Goal: Task Accomplishment & Management: Manage account settings

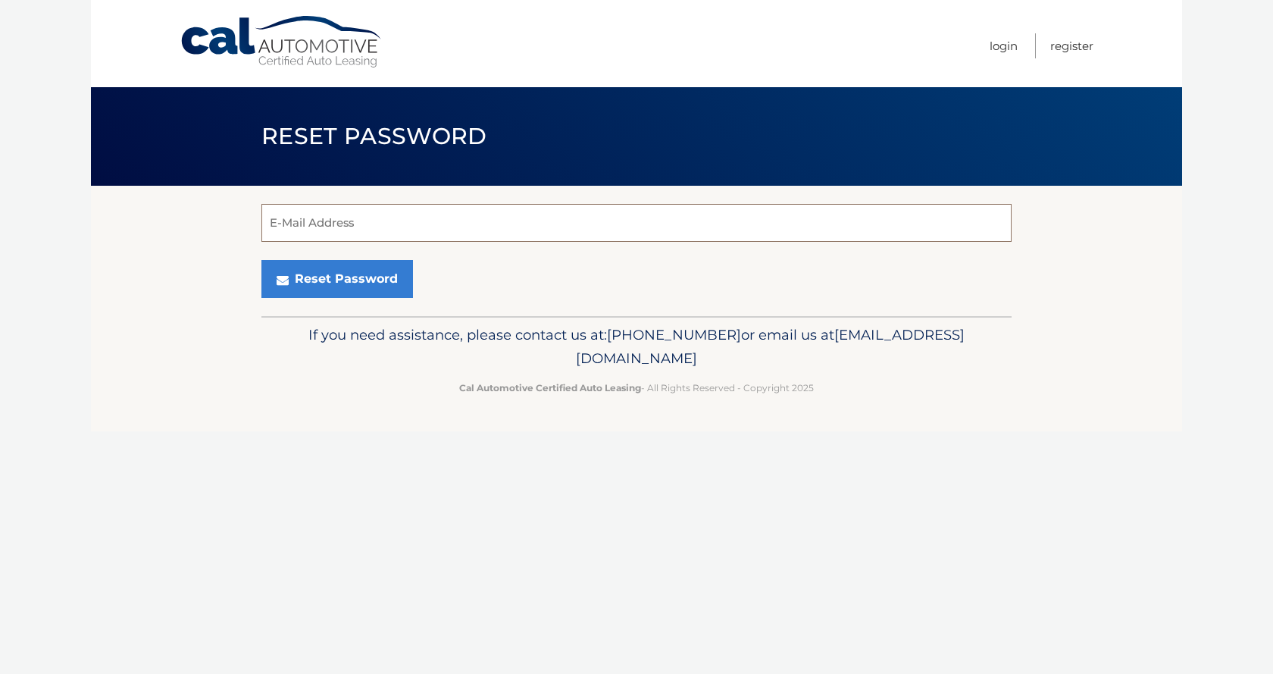
click at [442, 224] on input "E-Mail Address" at bounding box center [636, 223] width 750 height 38
click at [179, 249] on section "E-Mail Address Reset Password" at bounding box center [636, 251] width 1091 height 130
click at [399, 217] on input "E-Mail Address" at bounding box center [636, 223] width 750 height 38
type input "[PERSON_NAME][EMAIL_ADDRESS][PERSON_NAME][DOMAIN_NAME]"
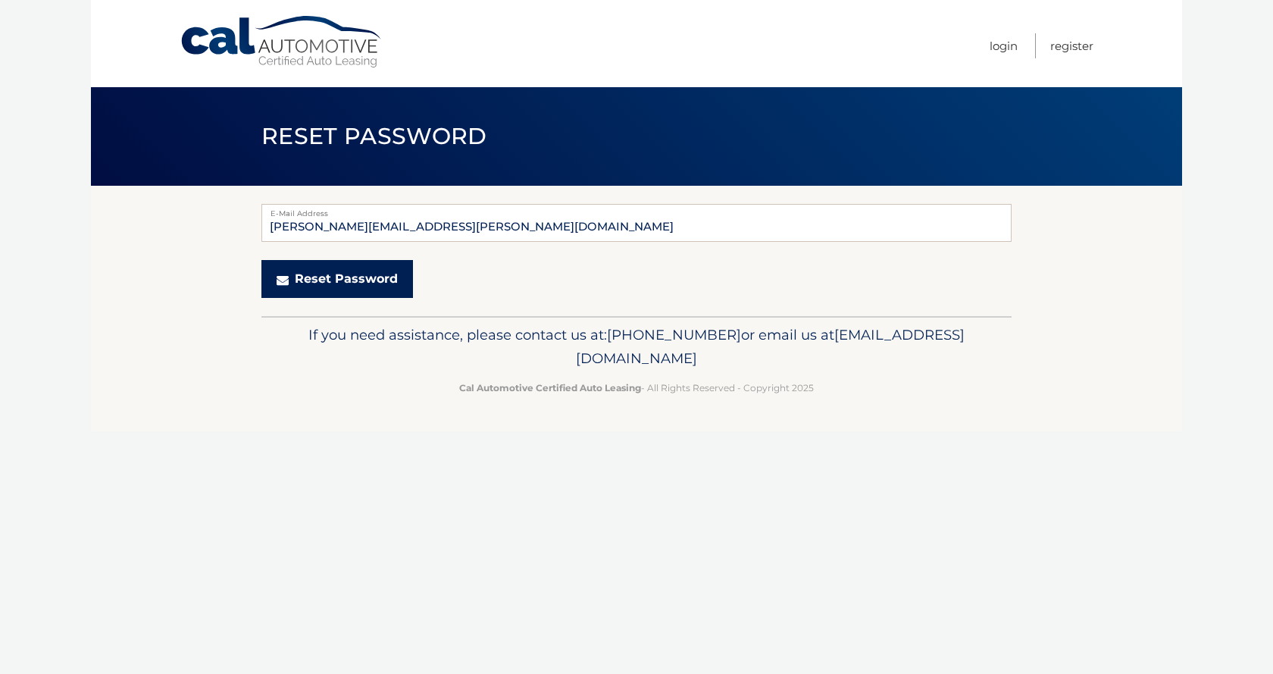
click at [336, 274] on button "Reset Password" at bounding box center [337, 279] width 152 height 38
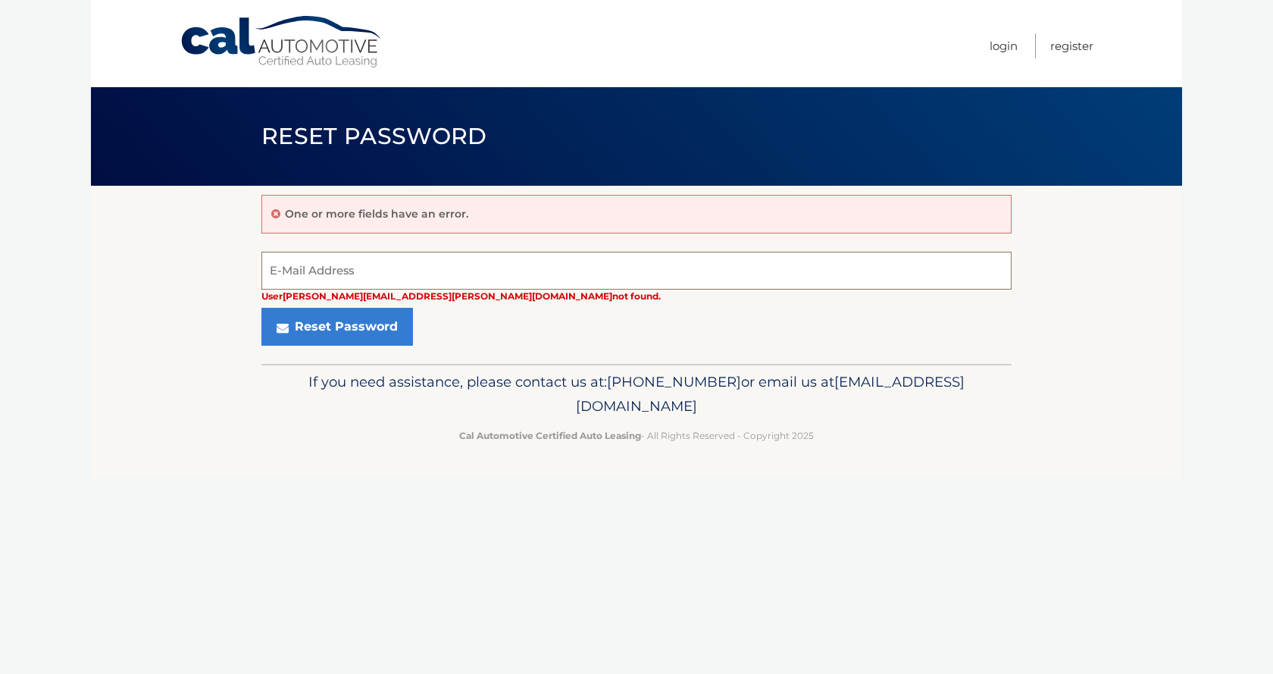
click at [412, 274] on input "E-Mail Address" at bounding box center [636, 271] width 750 height 38
